Goal: Information Seeking & Learning: Find specific fact

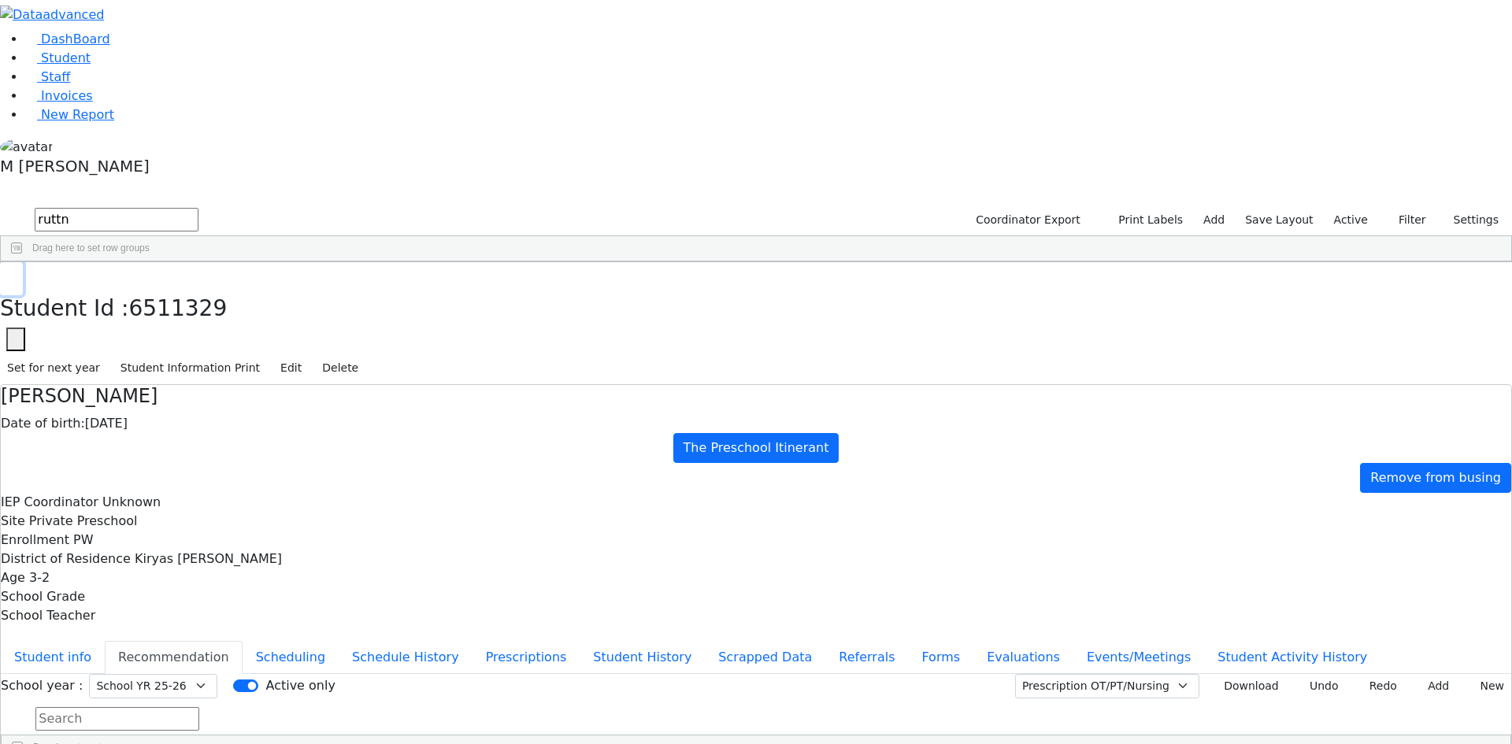
click at [16, 274] on icon "button" at bounding box center [11, 278] width 9 height 9
click at [387, 182] on div "Students 1 A 24 K 24 W 24 A 24 K 24 W 24 876" at bounding box center [756, 194] width 1512 height 24
click at [198, 208] on input "ruttn" at bounding box center [117, 220] width 164 height 24
click at [0, 205] on button "submit" at bounding box center [15, 220] width 31 height 30
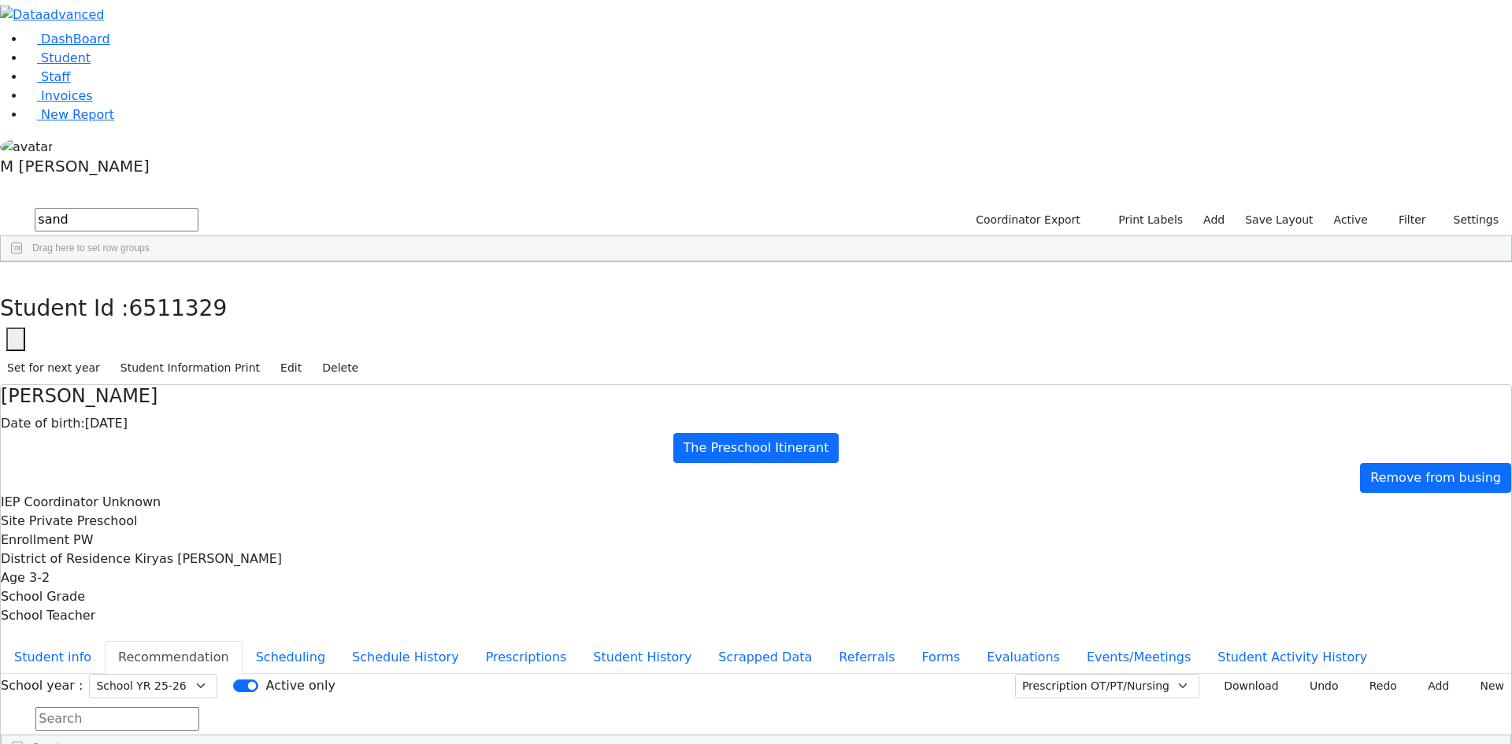
click at [304, 287] on div "[DATE]" at bounding box center [266, 298] width 76 height 22
click at [105, 641] on button "Student info" at bounding box center [53, 657] width 104 height 33
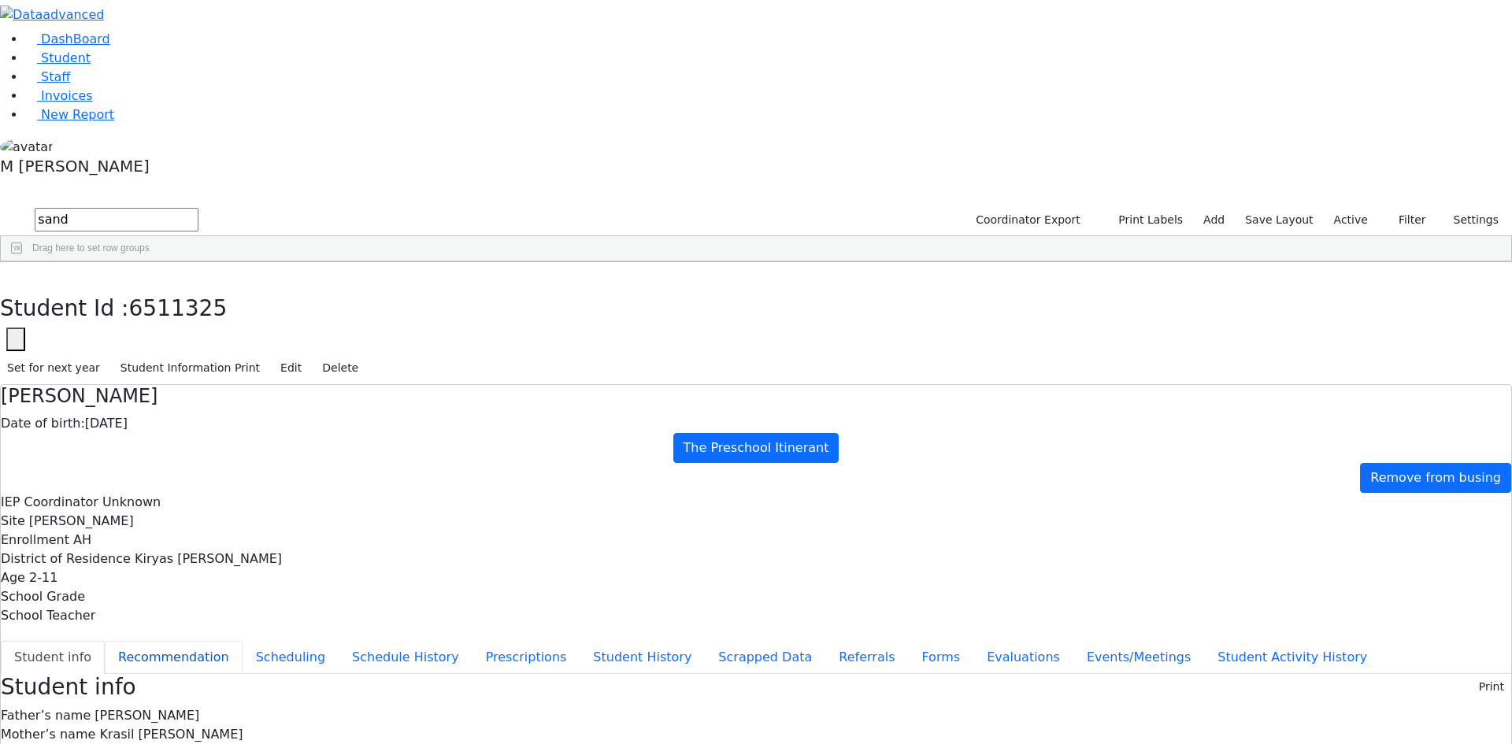
click at [242, 641] on button "Recommendation" at bounding box center [174, 657] width 138 height 33
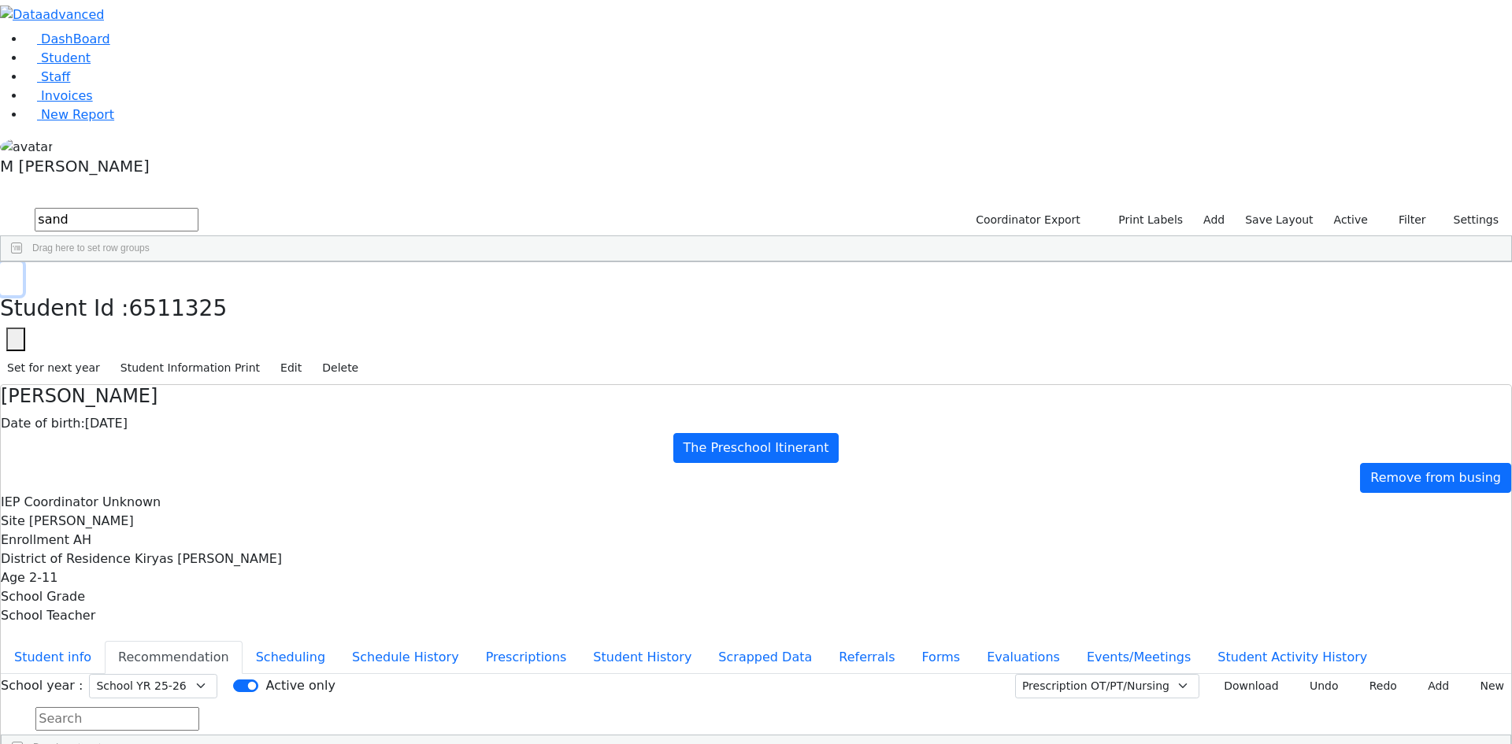
click at [23, 262] on button "button" at bounding box center [11, 278] width 23 height 33
drag, startPoint x: 295, startPoint y: 54, endPoint x: 164, endPoint y: 59, distance: 131.6
click at [167, 59] on div "DashBoard Student Staff Invoices New Report 3" at bounding box center [756, 432] width 1512 height 864
click at [228, 442] on div "[PERSON_NAME]" at bounding box center [189, 453] width 76 height 22
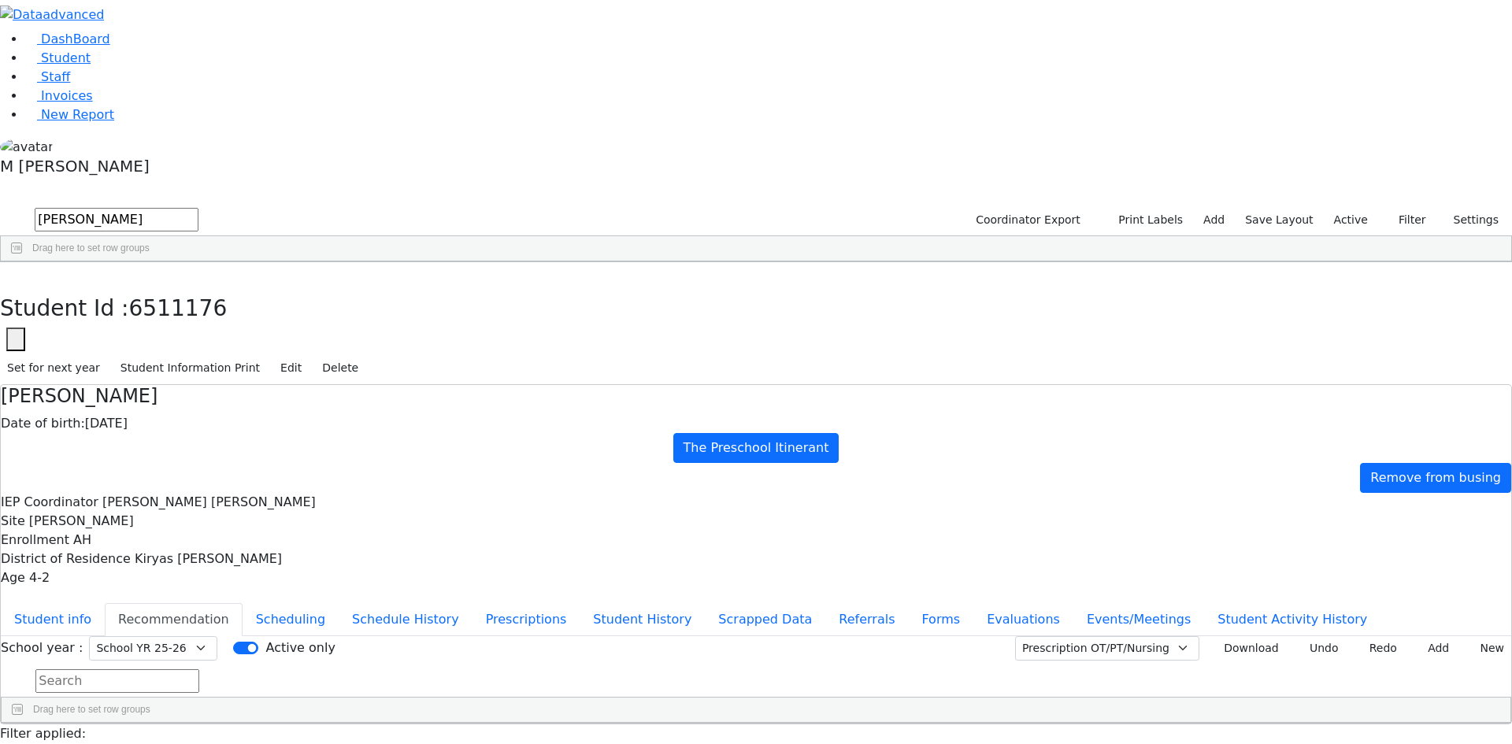
click at [311, 262] on div "Student Id : 6511176 Student Id 6511176 Cancel Save Set for next year Student I…" at bounding box center [756, 323] width 1512 height 123
click at [23, 262] on button "button" at bounding box center [11, 278] width 23 height 33
click at [198, 208] on input "[PERSON_NAME]" at bounding box center [117, 220] width 164 height 24
click at [228, 508] on div "[PERSON_NAME]" at bounding box center [189, 519] width 76 height 22
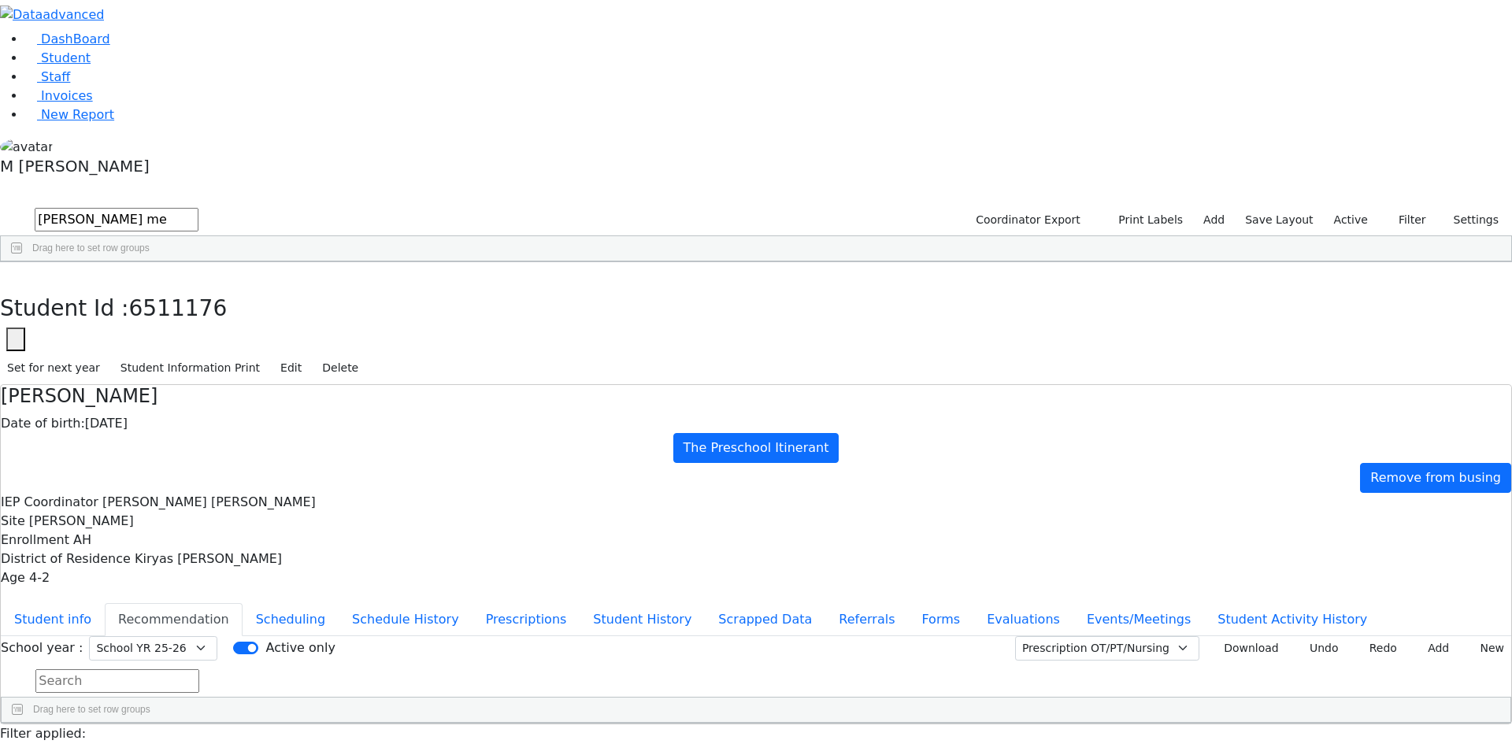
click at [228, 486] on div "[PERSON_NAME]" at bounding box center [189, 497] width 76 height 22
drag, startPoint x: 305, startPoint y: 41, endPoint x: 306, endPoint y: 31, distance: 9.5
click at [306, 262] on div "Student Id : 6511324 Student Id 6511324 Cancel Save Set for next year Student I…" at bounding box center [756, 323] width 1512 height 123
click at [23, 262] on button "button" at bounding box center [11, 278] width 23 height 33
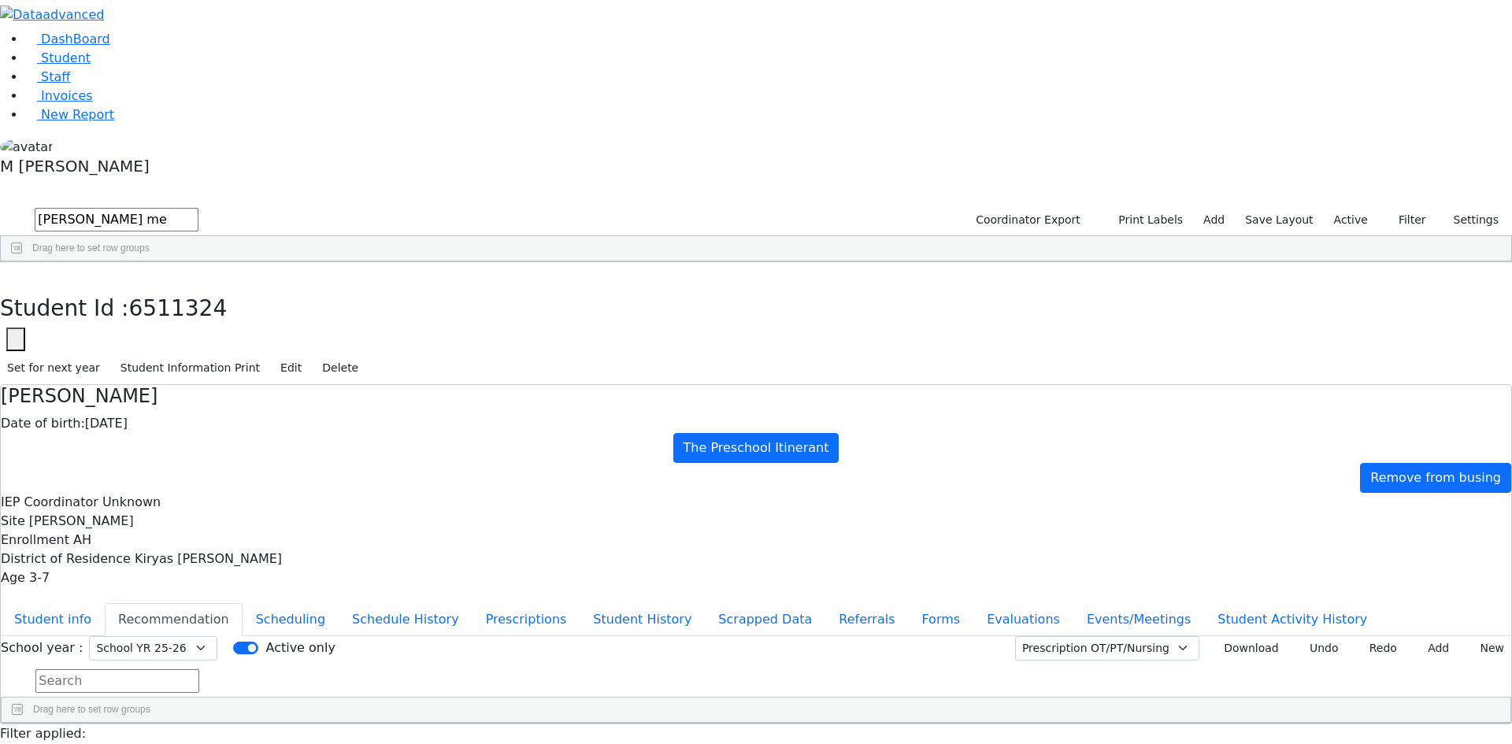
drag, startPoint x: 305, startPoint y: 16, endPoint x: 302, endPoint y: 25, distance: 10.2
click at [303, 182] on div "Students 11 A 24 K 24 W 24 A 24 K 24 W 24 A" at bounding box center [756, 194] width 1512 height 24
click at [198, 208] on input "[PERSON_NAME] me" at bounding box center [117, 220] width 164 height 24
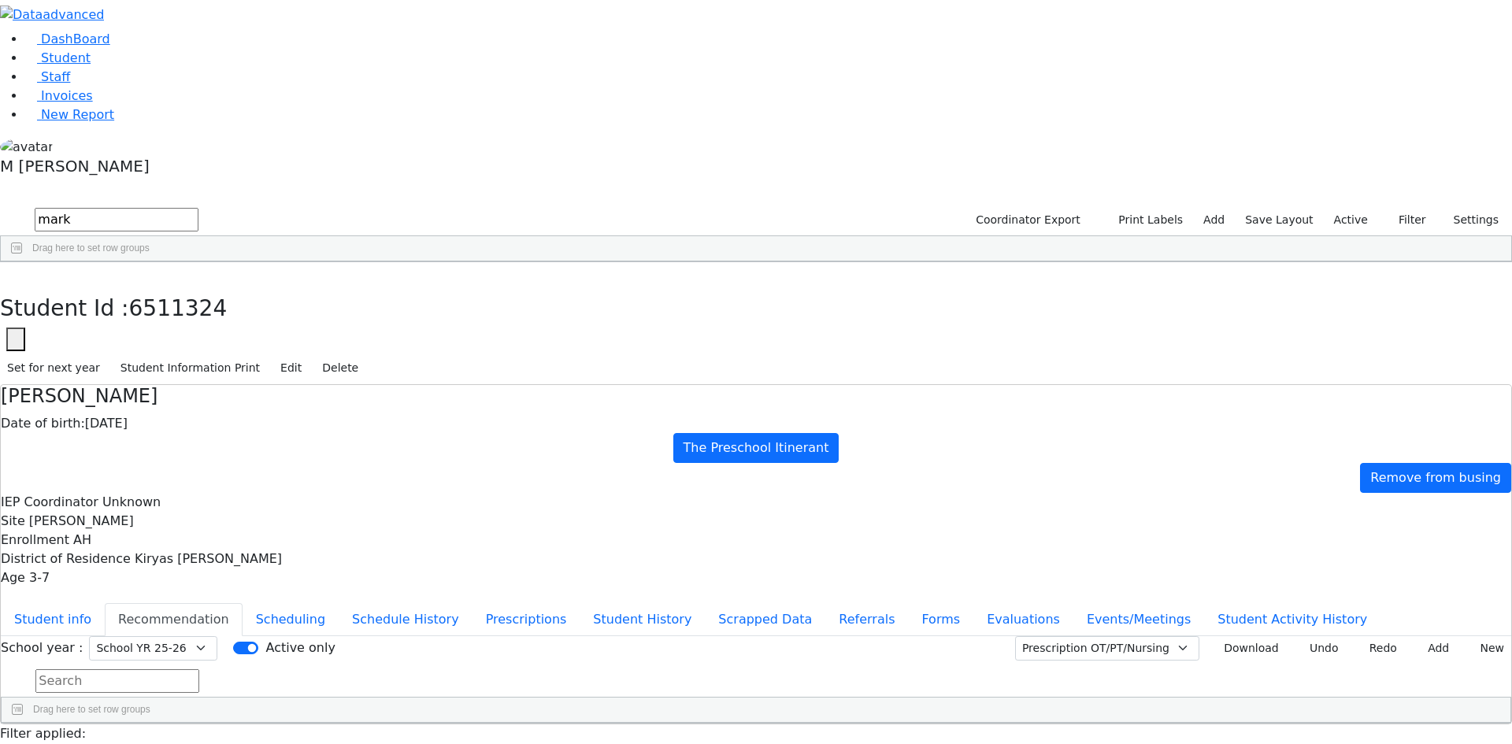
type input "mark"
click at [228, 552] on div "Mendel" at bounding box center [189, 563] width 76 height 22
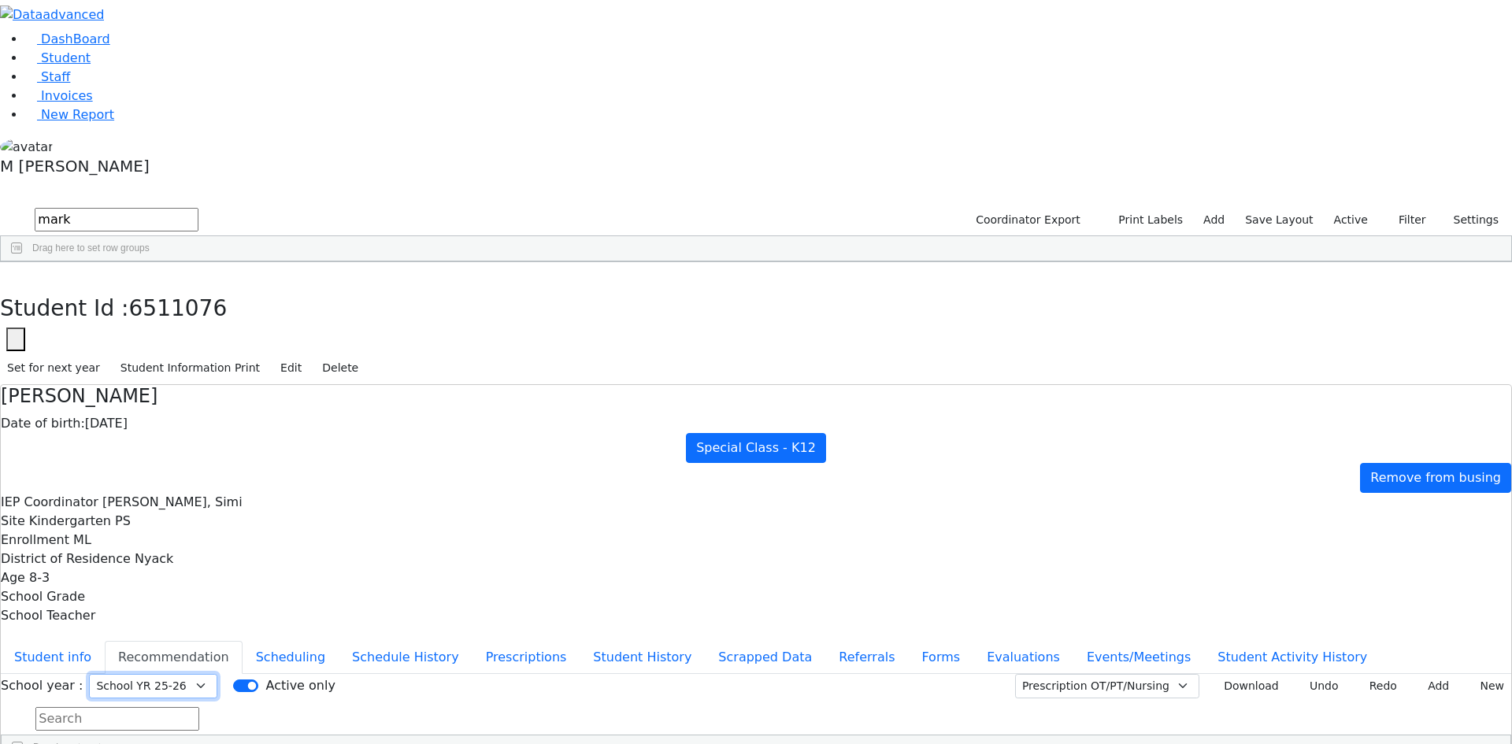
click at [217, 674] on select "Select School YR Summer YR 25 School YR 25-26 Summer YR 25 School YR 24-25 Summ…" at bounding box center [153, 686] width 128 height 24
select select "211"
click at [217, 674] on select "Select School YR Summer YR 25 School YR 25-26 Summer YR 25 School YR 24-25 Summ…" at bounding box center [153, 686] width 128 height 24
